Goal: Task Accomplishment & Management: Use online tool/utility

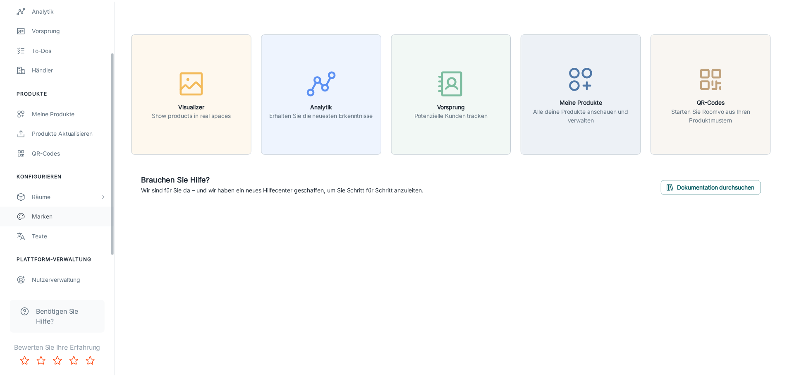
scroll to position [122, 0]
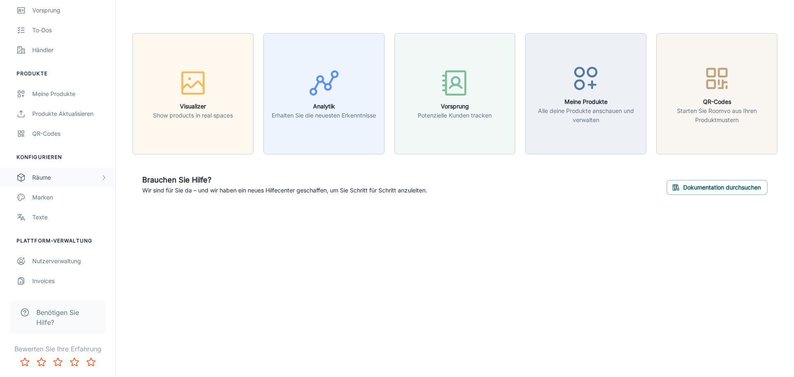
click at [66, 174] on div "Räume" at bounding box center [66, 177] width 68 height 9
click at [59, 194] on div "My Rooms" at bounding box center [69, 197] width 75 height 9
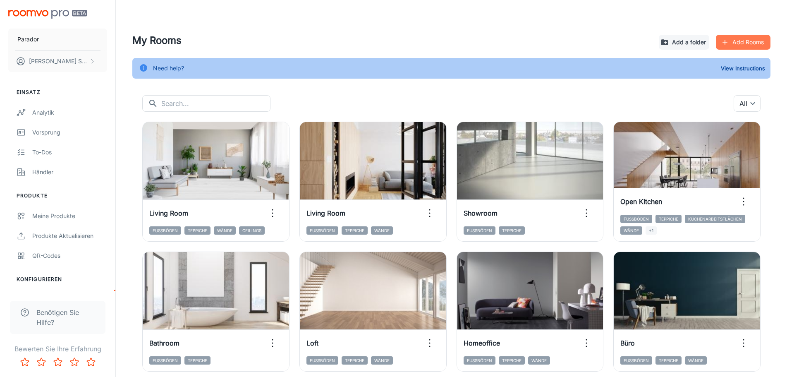
click at [750, 46] on button "Add Rooms" at bounding box center [742, 42] width 55 height 15
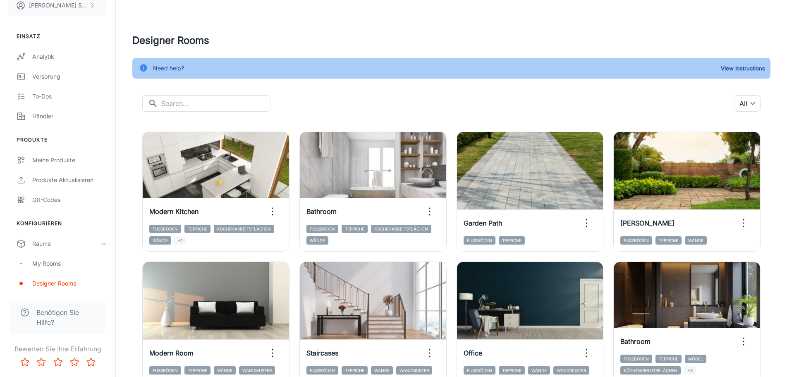
scroll to position [124, 0]
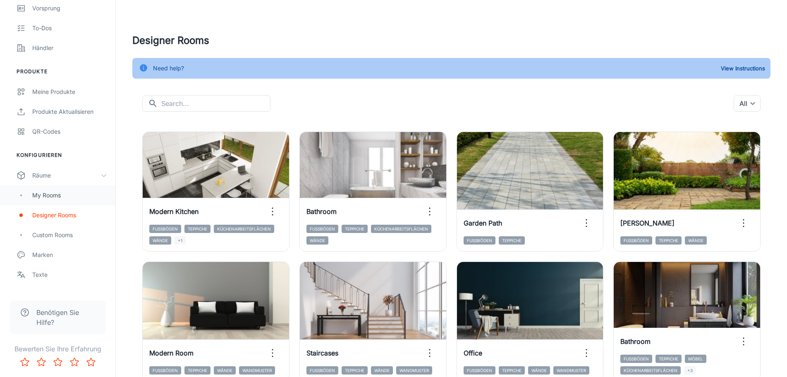
click at [51, 195] on div "My Rooms" at bounding box center [69, 195] width 75 height 9
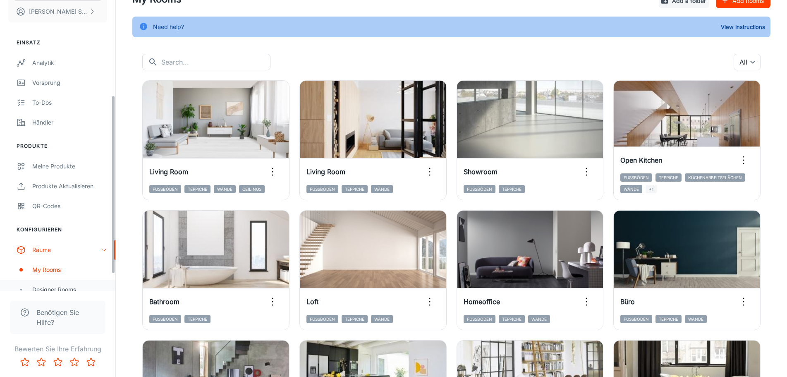
scroll to position [165, 0]
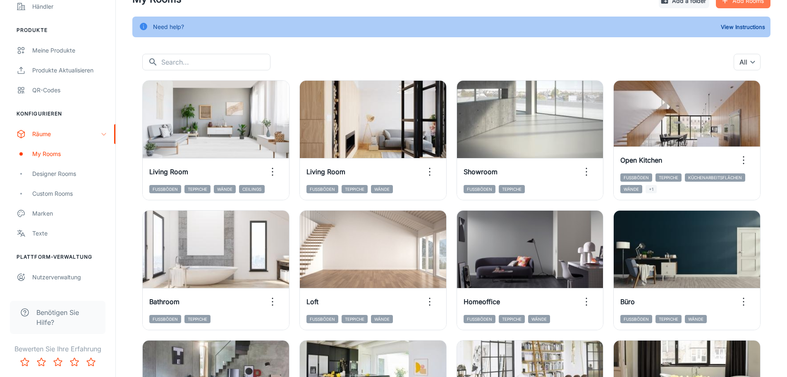
click at [729, 7] on button "Add Rooms" at bounding box center [742, 0] width 55 height 15
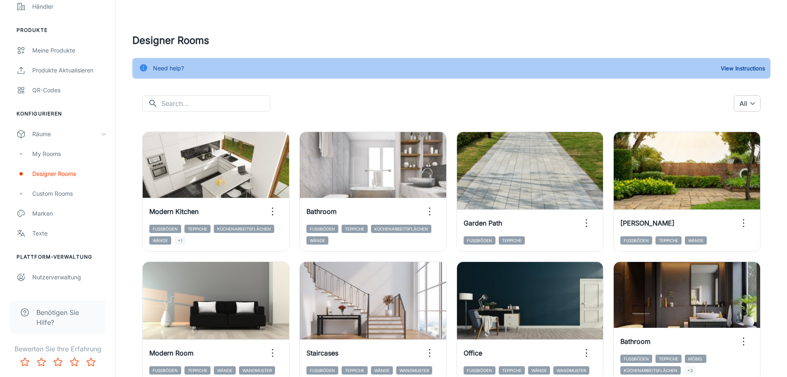
click at [747, 107] on body "Parador [PERSON_NAME] Einsatz Analytik Vorsprung To-dos Händler Produkte Meine …" at bounding box center [393, 188] width 787 height 377
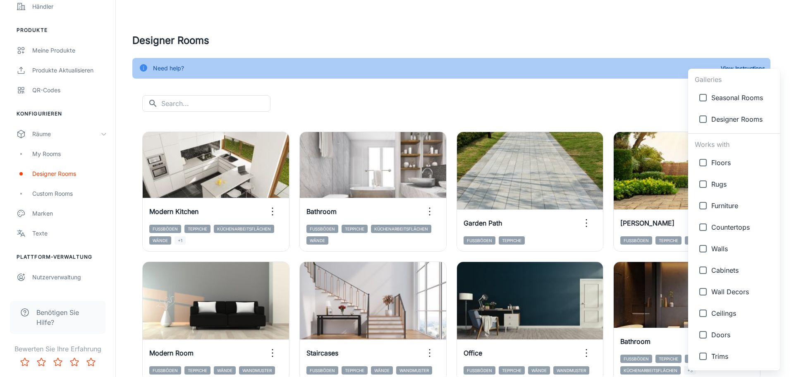
click at [714, 163] on span "Floors" at bounding box center [742, 162] width 62 height 10
type input "{"type":"productType","id":"1"}"
checkbox input "true"
click at [711, 248] on span "Walls" at bounding box center [742, 248] width 62 height 10
type input "{"type":"productType","id":"1"},{"type":"productType","id":"5"}"
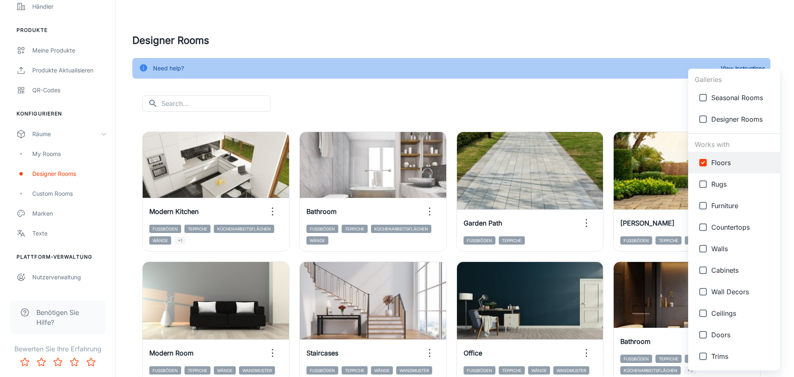
checkbox input "true"
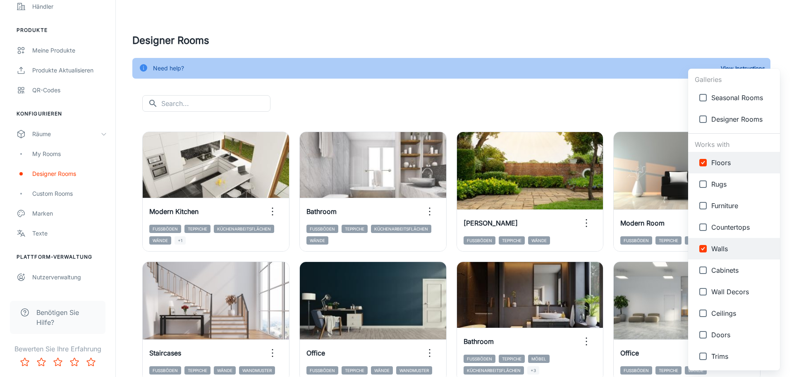
click at [651, 103] on div at bounding box center [397, 188] width 794 height 377
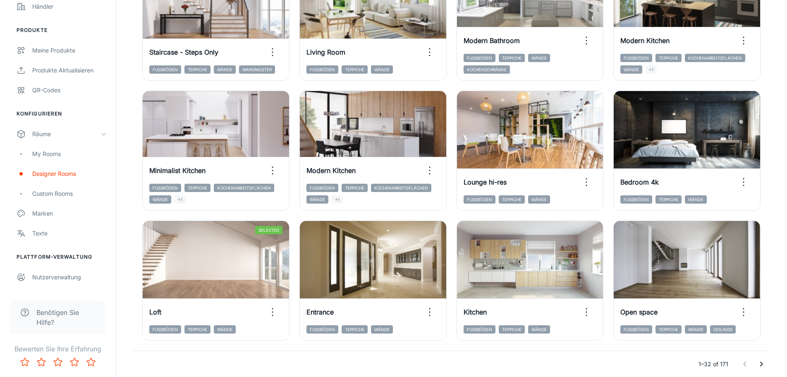
scroll to position [853, 0]
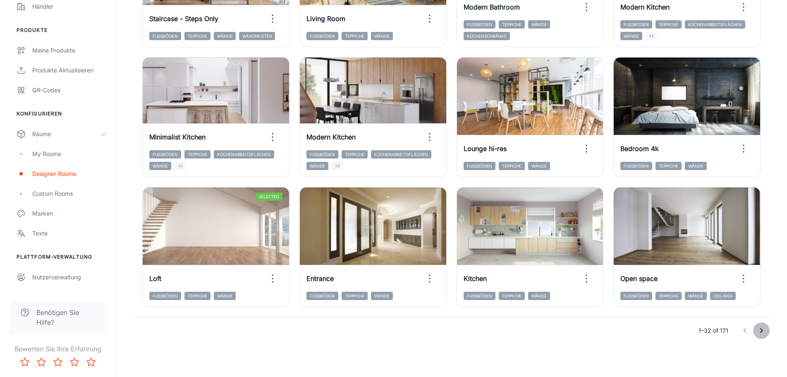
click at [763, 330] on icon "Go to next page" at bounding box center [761, 330] width 10 height 10
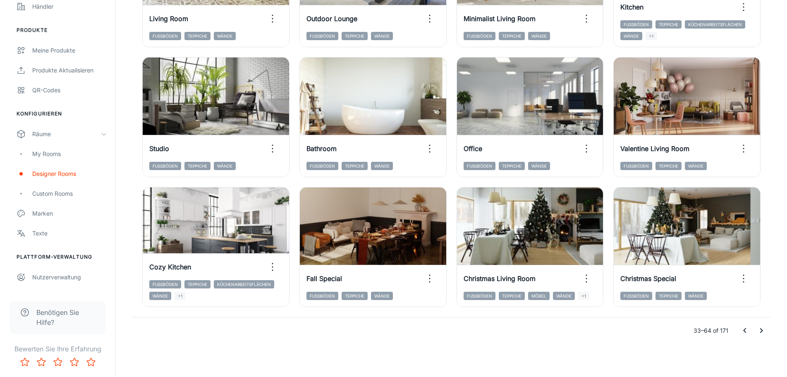
click at [761, 332] on icon "Go to next page" at bounding box center [761, 330] width 10 height 10
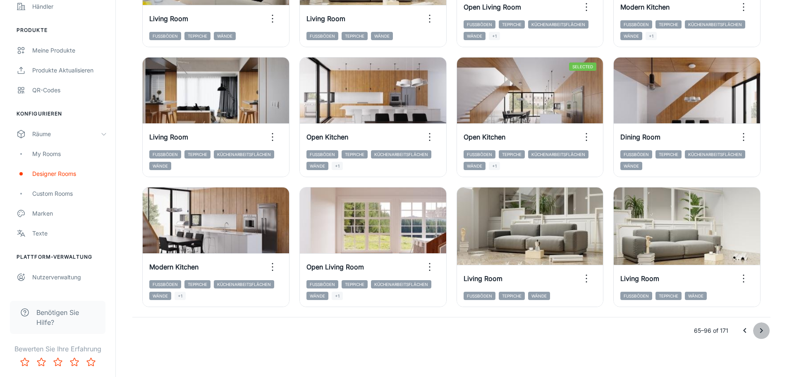
click at [763, 330] on icon "Go to next page" at bounding box center [761, 330] width 10 height 10
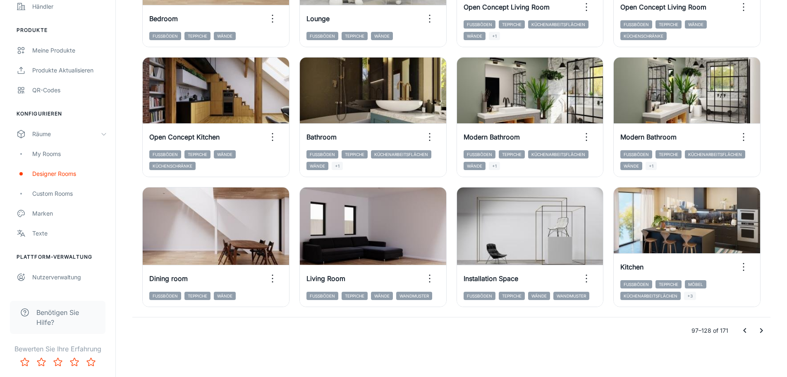
click at [765, 331] on icon "Go to next page" at bounding box center [761, 330] width 10 height 10
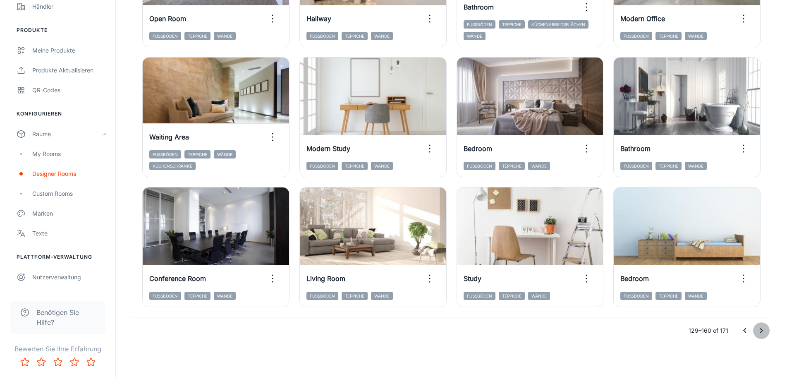
click at [761, 332] on icon "Go to next page" at bounding box center [761, 330] width 3 height 5
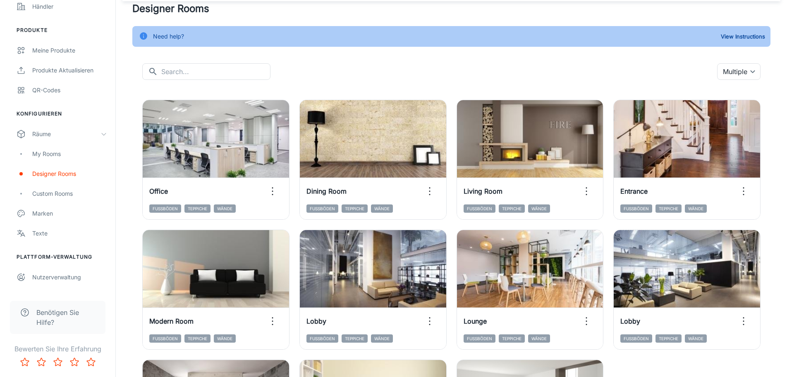
scroll to position [28, 0]
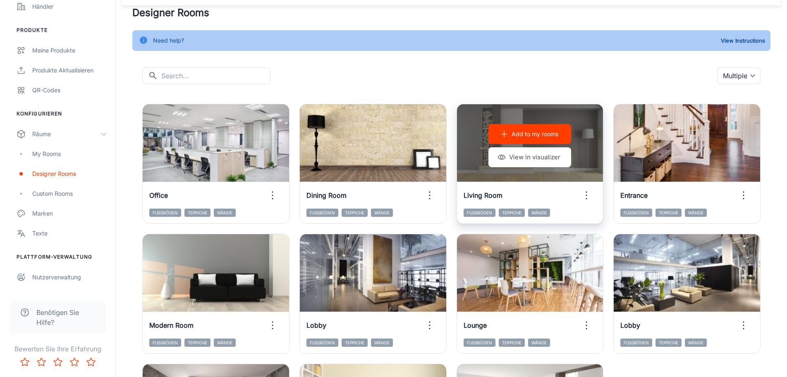
click at [547, 135] on p "Add to my rooms" at bounding box center [534, 133] width 47 height 9
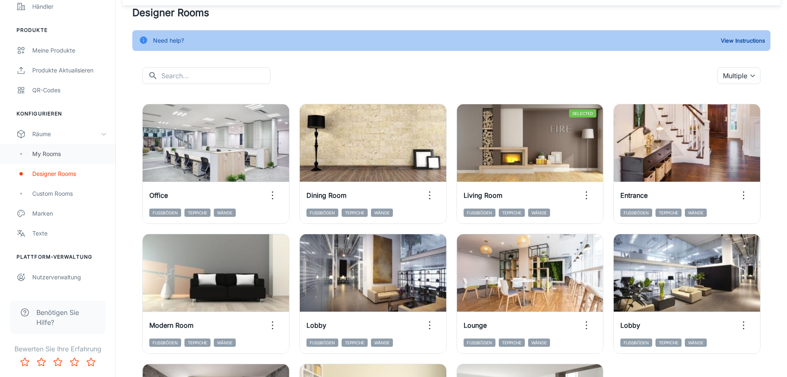
click at [49, 152] on div "My Rooms" at bounding box center [69, 153] width 75 height 9
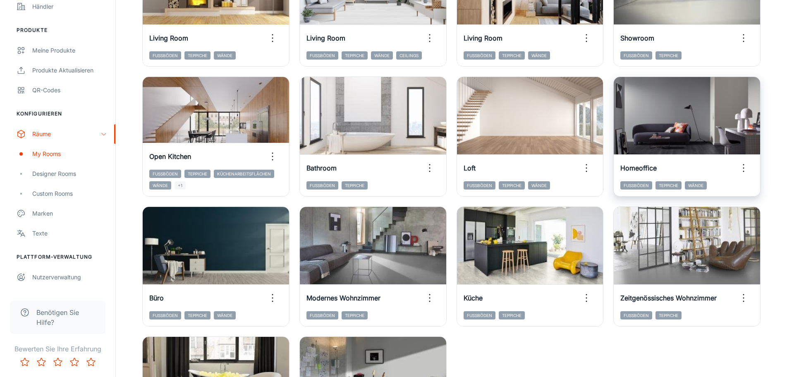
scroll to position [207, 0]
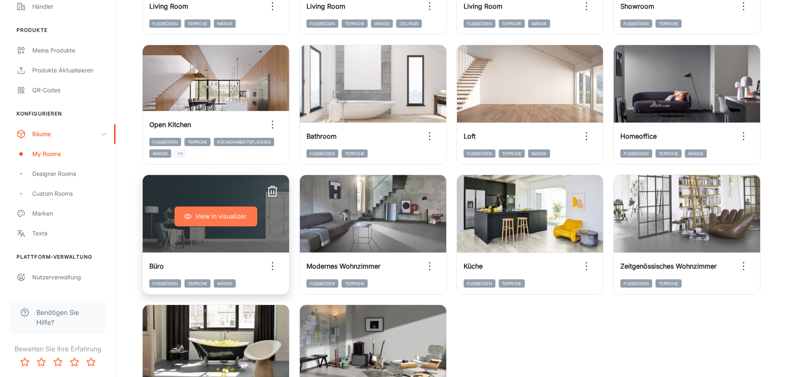
click at [215, 224] on button "View in visualizer" at bounding box center [215, 216] width 83 height 20
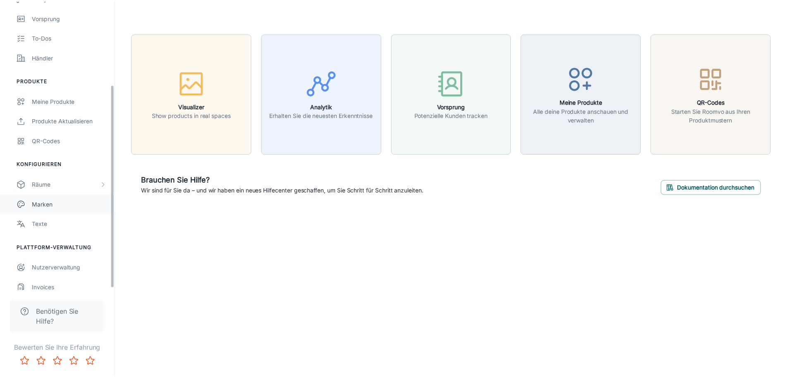
scroll to position [122, 0]
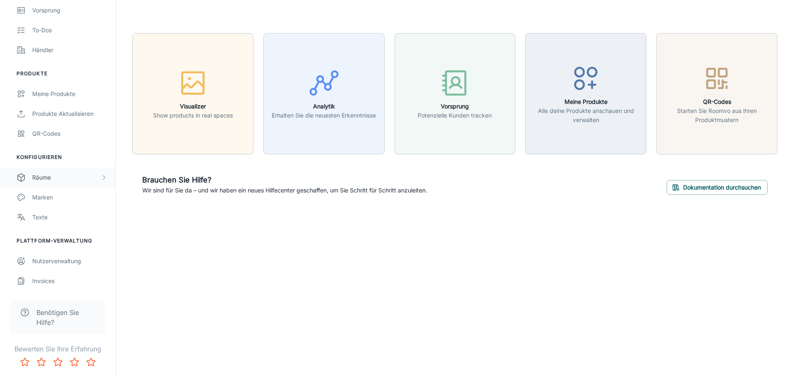
click at [62, 176] on div "Räume" at bounding box center [66, 177] width 68 height 9
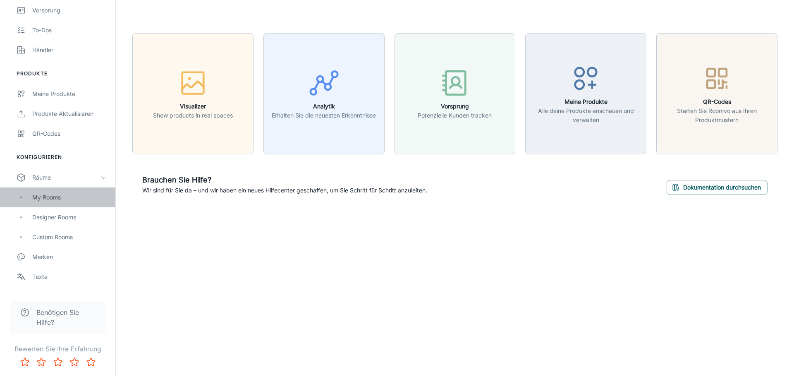
click at [48, 194] on div "My Rooms" at bounding box center [69, 197] width 75 height 9
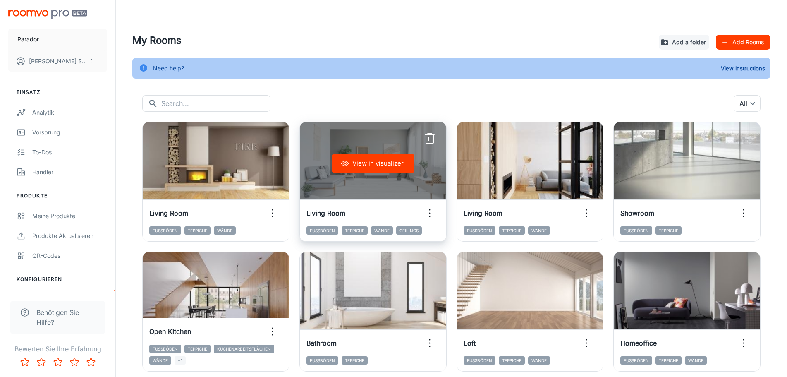
click at [369, 165] on button "View in visualizer" at bounding box center [372, 163] width 83 height 20
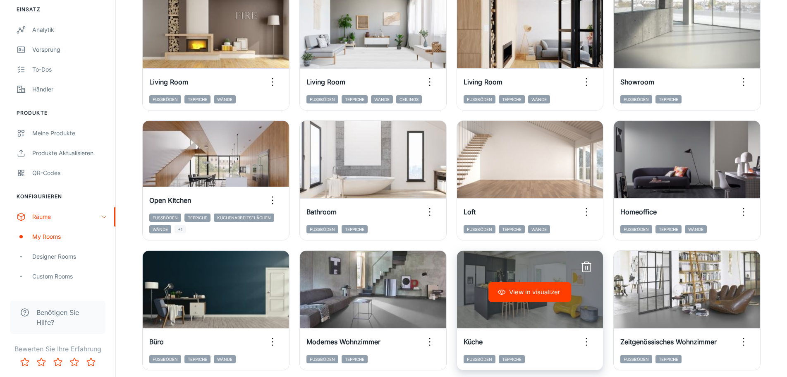
scroll to position [207, 0]
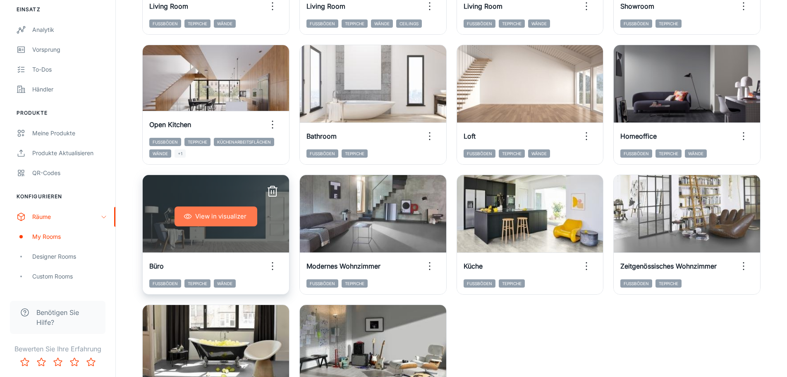
click at [226, 217] on button "View in visualizer" at bounding box center [215, 216] width 83 height 20
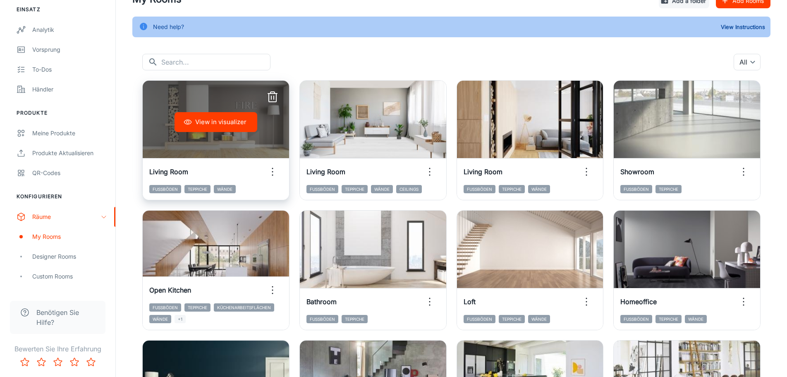
scroll to position [0, 0]
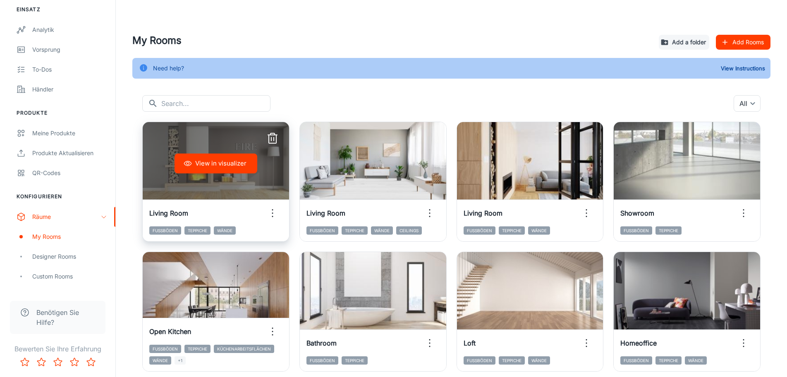
click at [194, 143] on div "View in visualizer" at bounding box center [216, 163] width 146 height 83
click at [210, 163] on button "View in visualizer" at bounding box center [215, 163] width 83 height 20
